Goal: Entertainment & Leisure: Browse casually

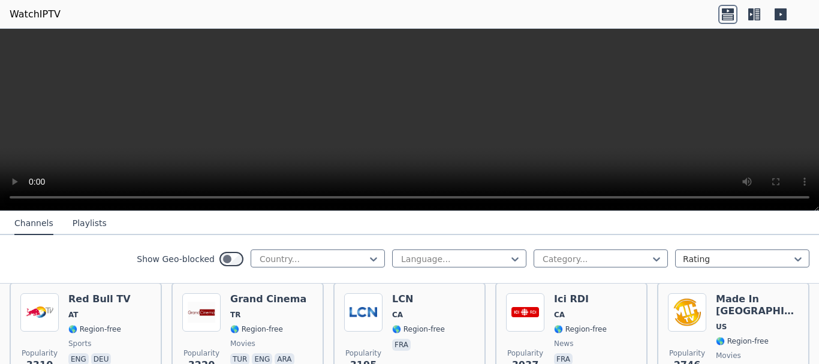
scroll to position [379, 0]
click at [325, 258] on div at bounding box center [312, 259] width 109 height 12
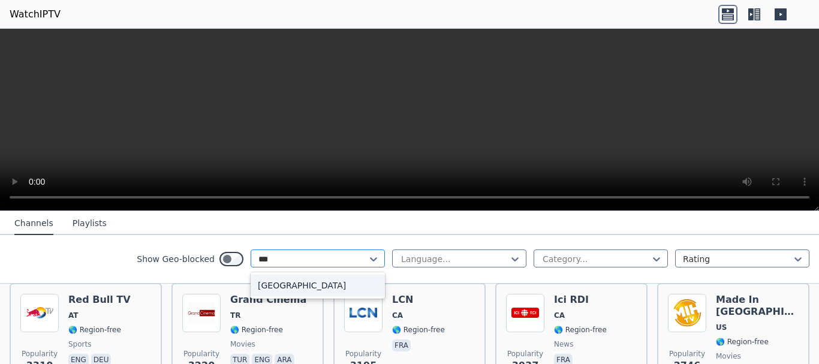
type input "****"
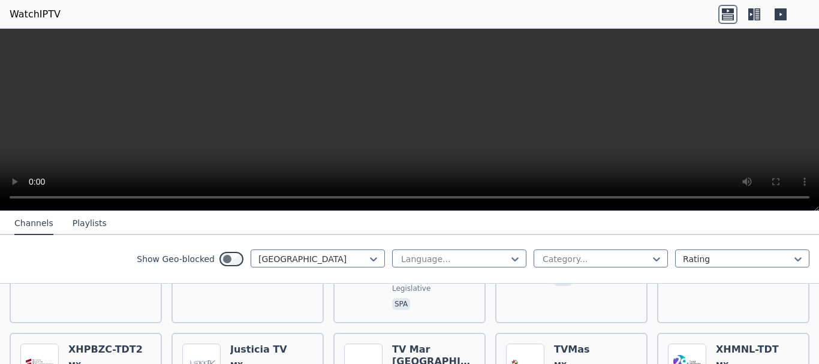
scroll to position [1559, 0]
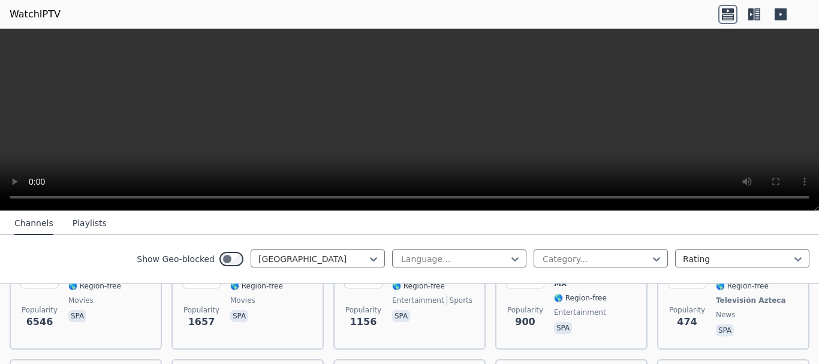
scroll to position [185, 0]
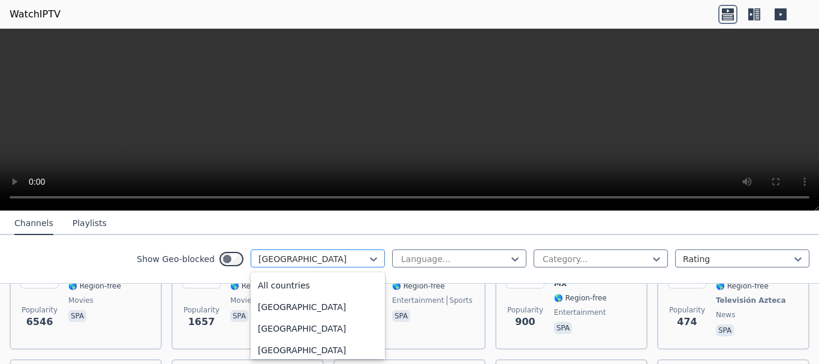
click at [332, 262] on div at bounding box center [312, 259] width 109 height 12
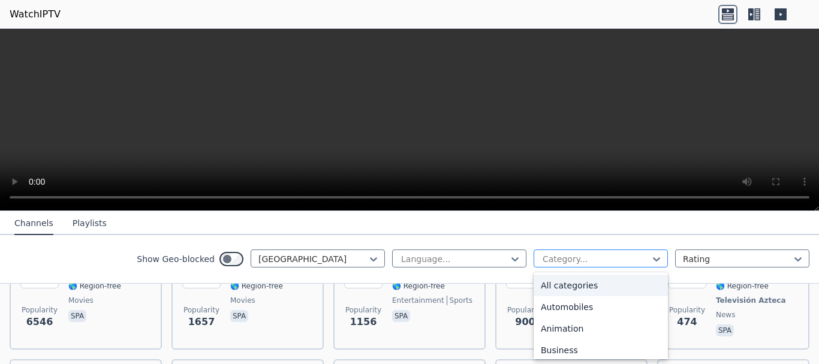
click at [573, 260] on div at bounding box center [595, 259] width 109 height 12
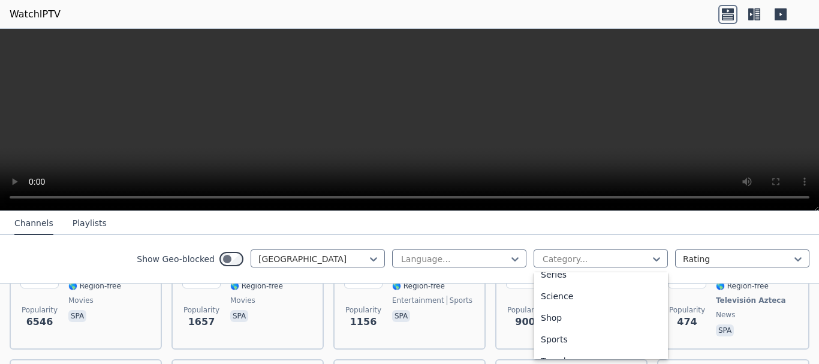
scroll to position [500, 0]
click at [562, 300] on div "Sports" at bounding box center [601, 304] width 134 height 22
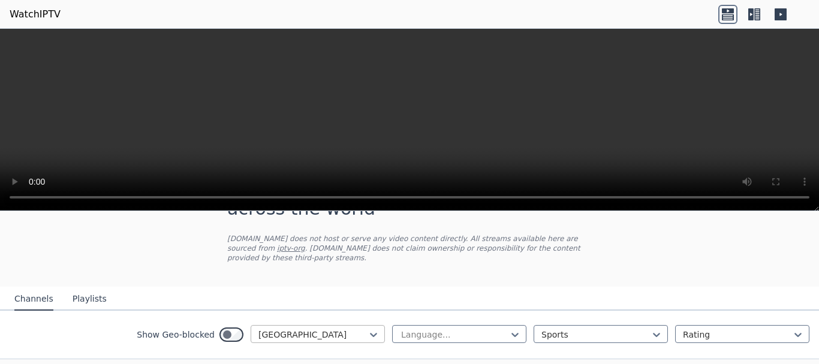
scroll to position [55, 0]
click at [297, 329] on div at bounding box center [312, 335] width 109 height 12
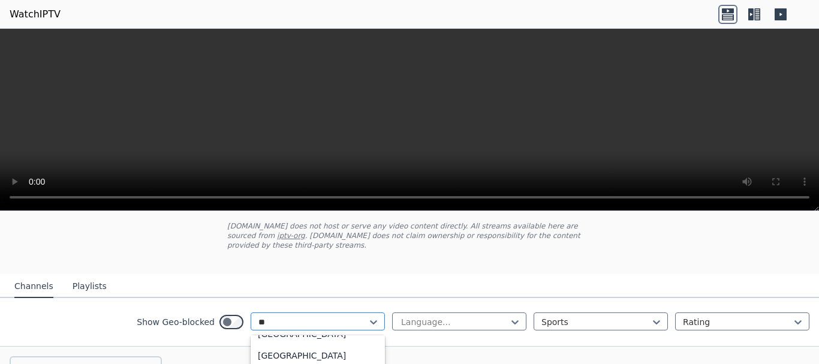
scroll to position [0, 0]
type input "*"
type input "*****"
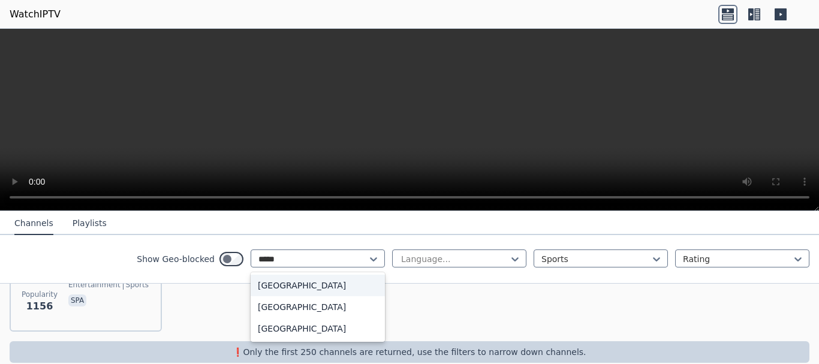
scroll to position [209, 0]
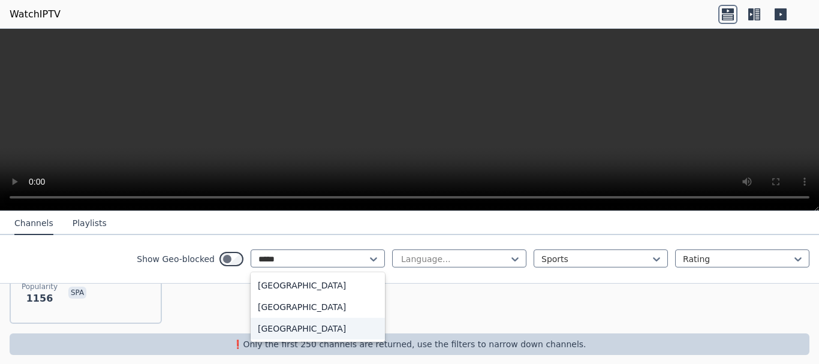
click at [292, 329] on div "[GEOGRAPHIC_DATA]" at bounding box center [318, 329] width 134 height 22
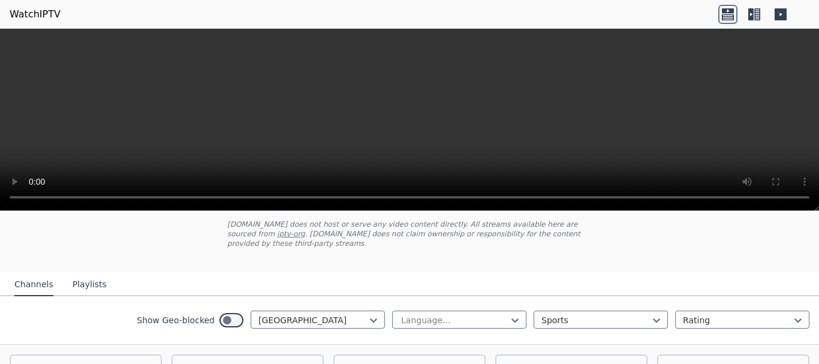
scroll to position [71, 0]
click at [337, 314] on div at bounding box center [312, 320] width 109 height 12
click at [489, 314] on div at bounding box center [454, 320] width 109 height 12
click at [714, 314] on div at bounding box center [737, 320] width 109 height 12
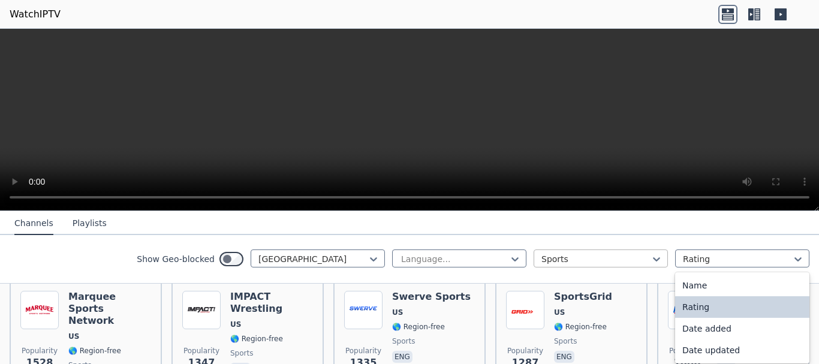
scroll to position [144, 0]
click at [724, 288] on div "Name" at bounding box center [742, 286] width 134 height 22
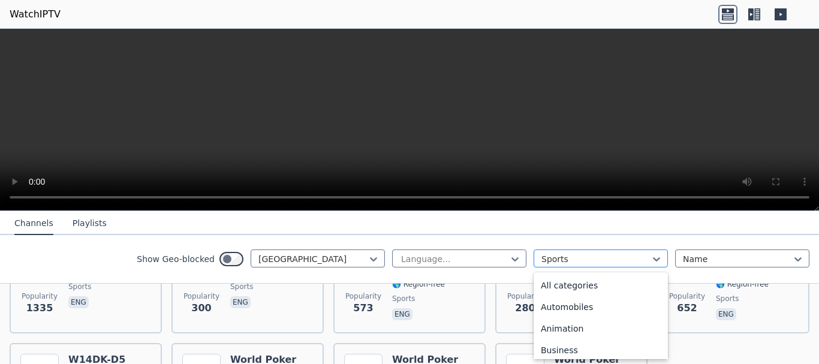
scroll to position [369, 0]
click at [595, 258] on div at bounding box center [595, 259] width 109 height 12
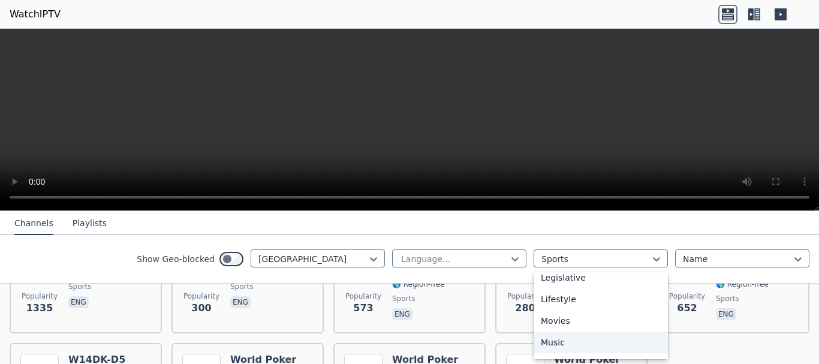
scroll to position [284, 0]
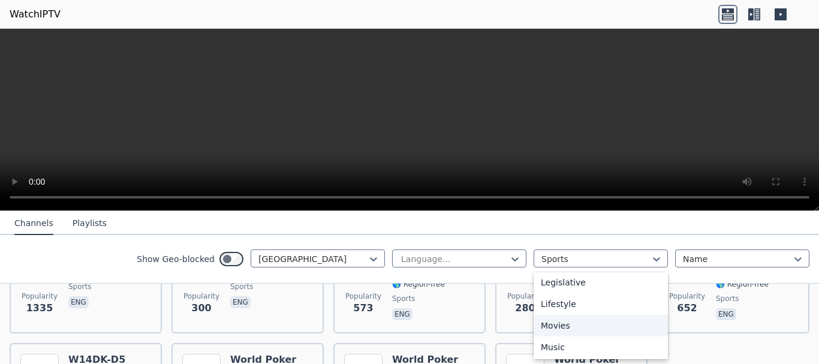
click at [562, 326] on div "Movies" at bounding box center [601, 326] width 134 height 22
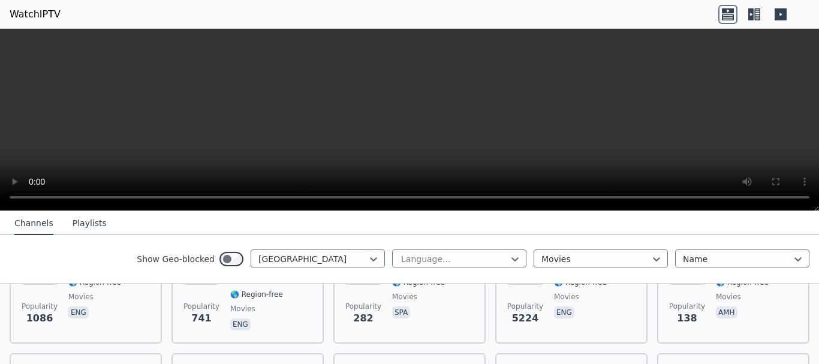
scroll to position [350, 0]
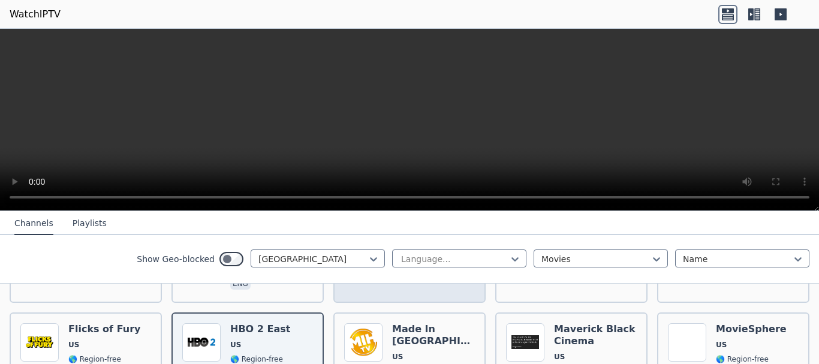
scroll to position [370, 0]
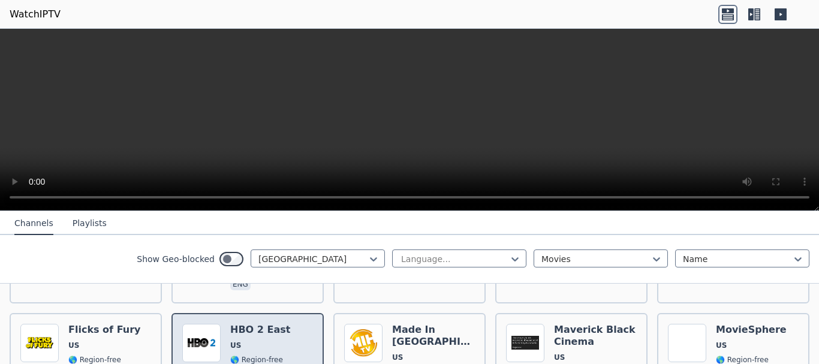
click at [251, 324] on div "HBO 2 East US 🌎 Region-free HBO movies series eng spa" at bounding box center [260, 368] width 60 height 89
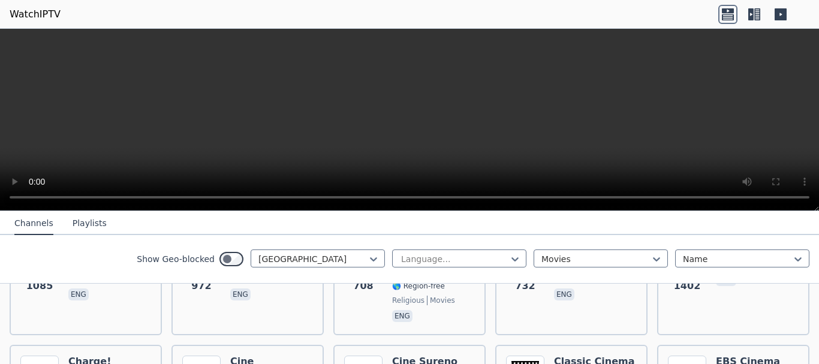
scroll to position [219, 0]
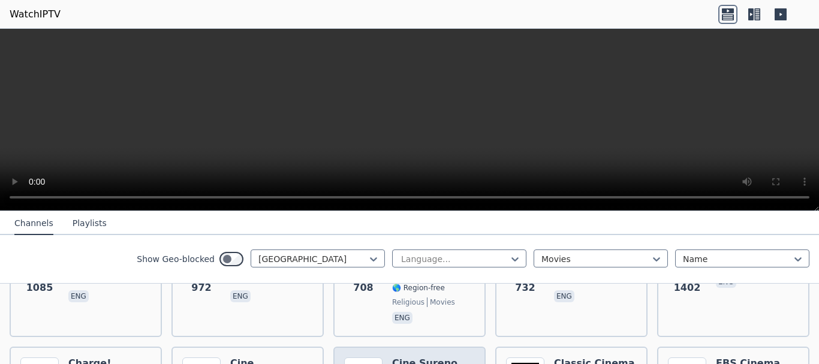
click at [342, 258] on div at bounding box center [312, 259] width 109 height 12
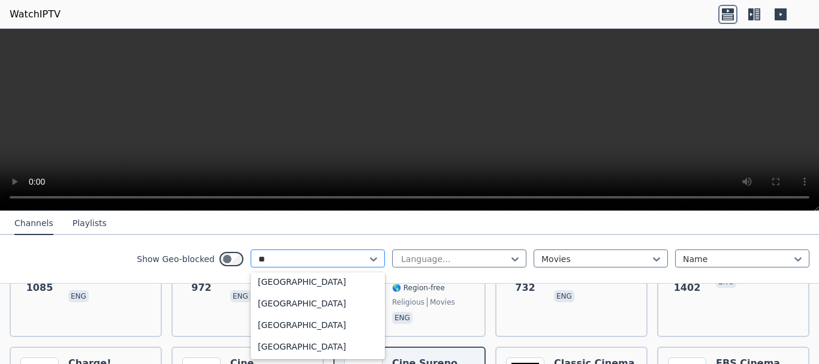
scroll to position [67, 0]
type input "***"
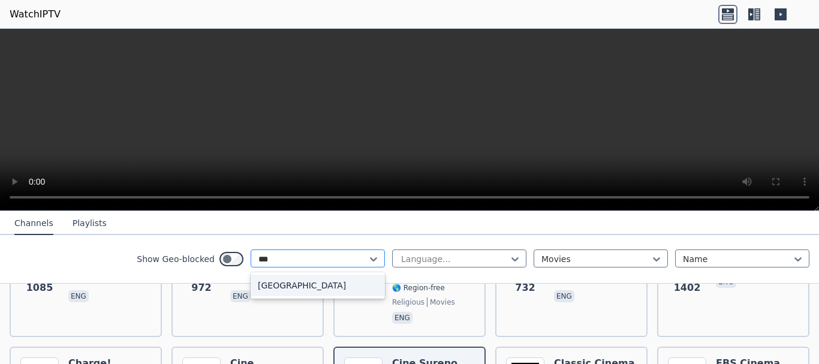
scroll to position [0, 0]
click at [320, 279] on div "[GEOGRAPHIC_DATA]" at bounding box center [318, 286] width 134 height 22
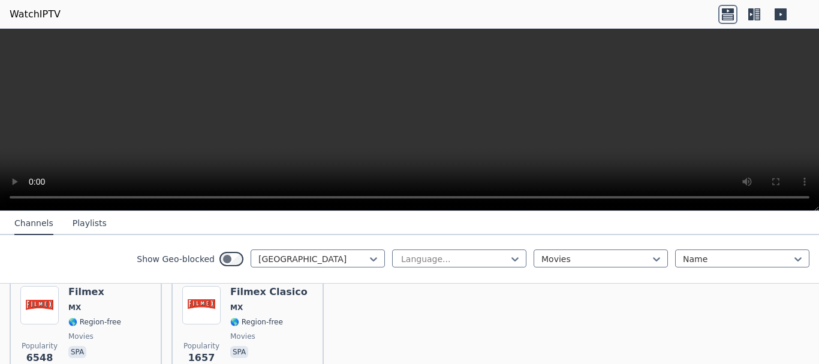
scroll to position [107, 0]
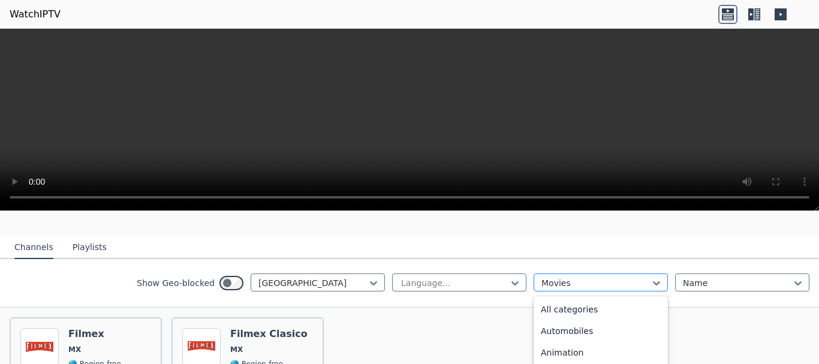
click at [635, 277] on div at bounding box center [595, 283] width 109 height 12
click at [406, 354] on div "Popularity 6548 Filmex MX 🌎 Region-free movies spa Popularity 1657 Filmex Clasi…" at bounding box center [409, 371] width 819 height 127
